Goal: Find specific page/section: Find specific page/section

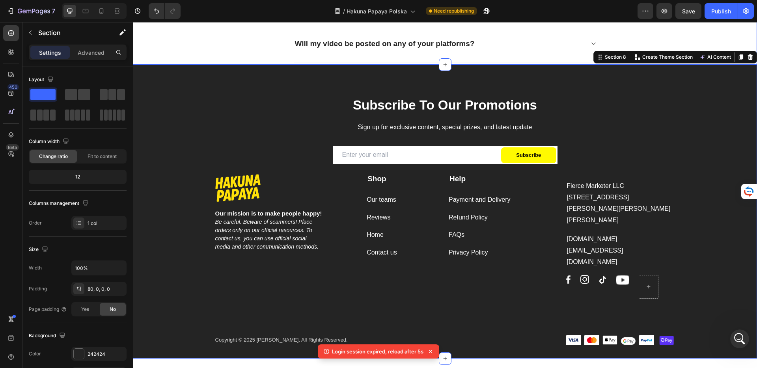
scroll to position [1, 0]
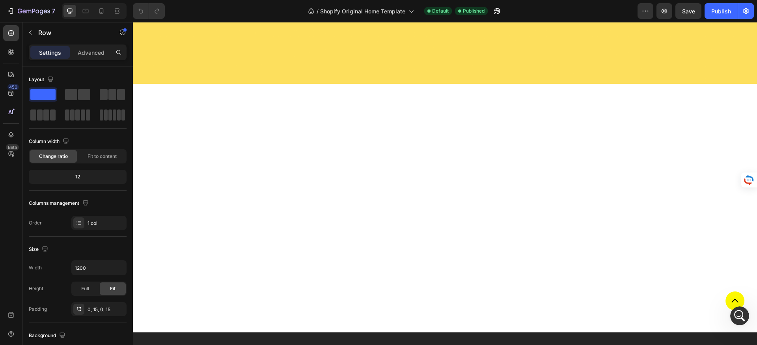
scroll to position [1477, 0]
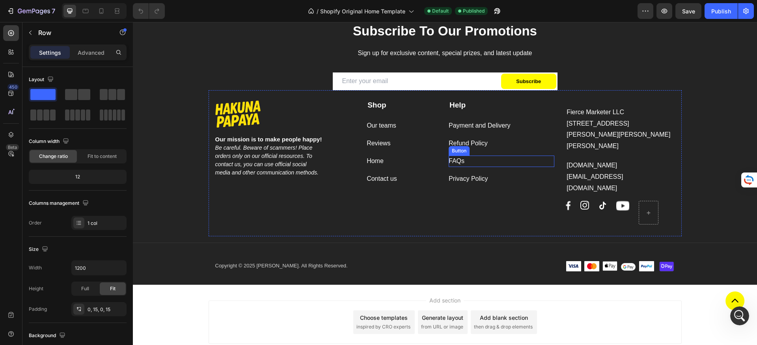
click at [469, 166] on div "FAQs Button" at bounding box center [502, 161] width 106 height 11
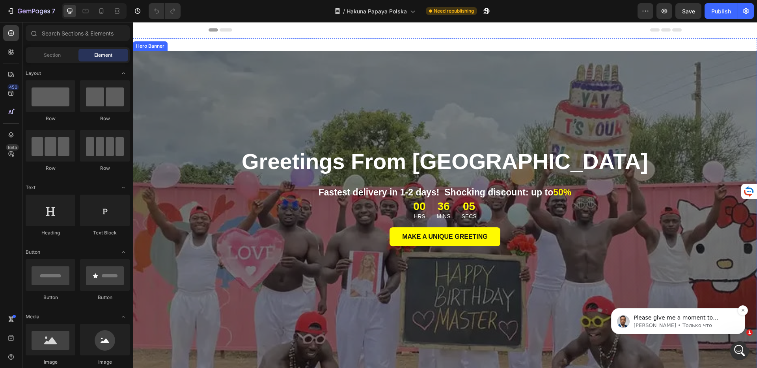
click at [715, 334] on div "Please give me a moment to understand your concerns. [PERSON_NAME] • Только что" at bounding box center [678, 321] width 134 height 26
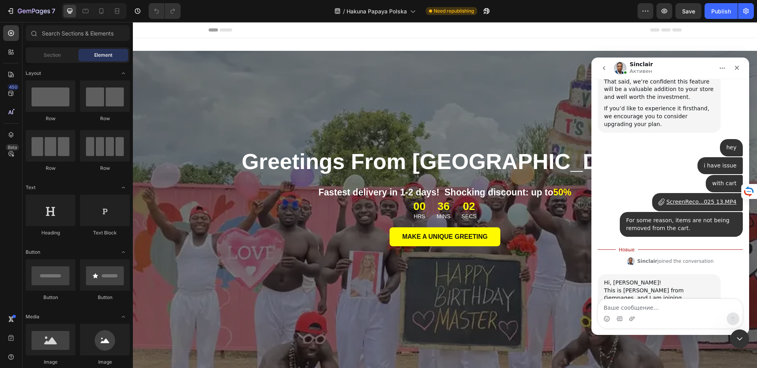
scroll to position [1092, 0]
